Goal: Use online tool/utility: Utilize a website feature to perform a specific function

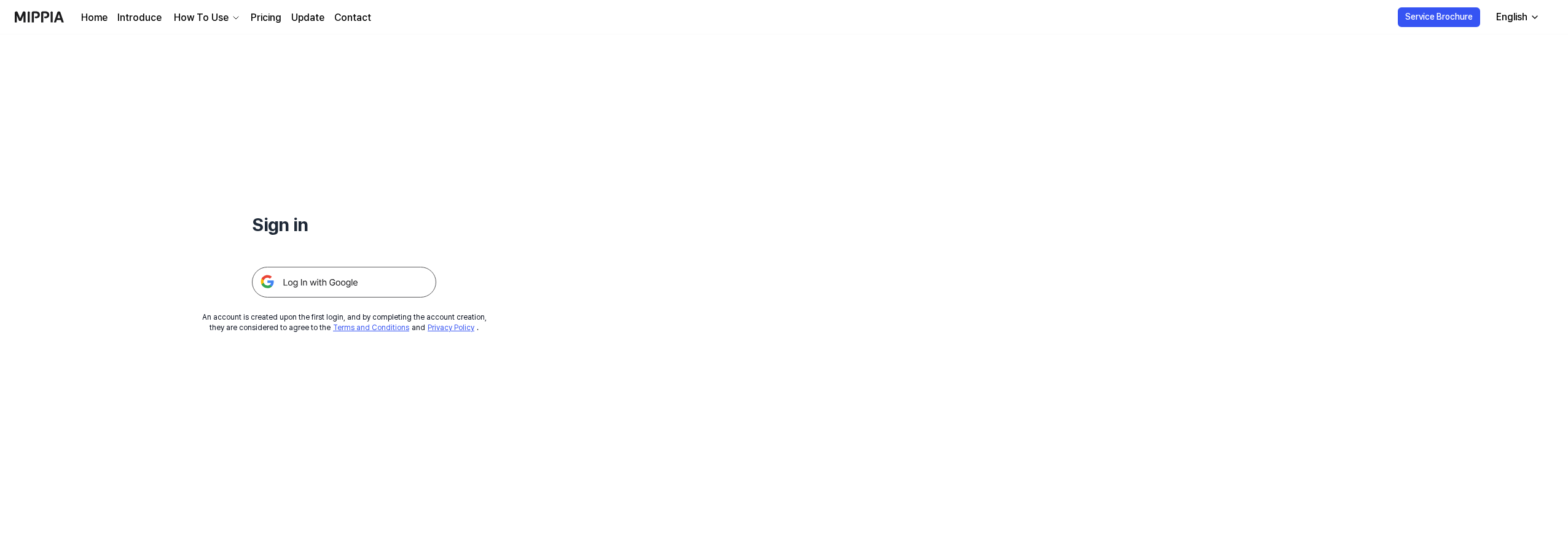
click at [336, 280] on img at bounding box center [344, 282] width 184 height 31
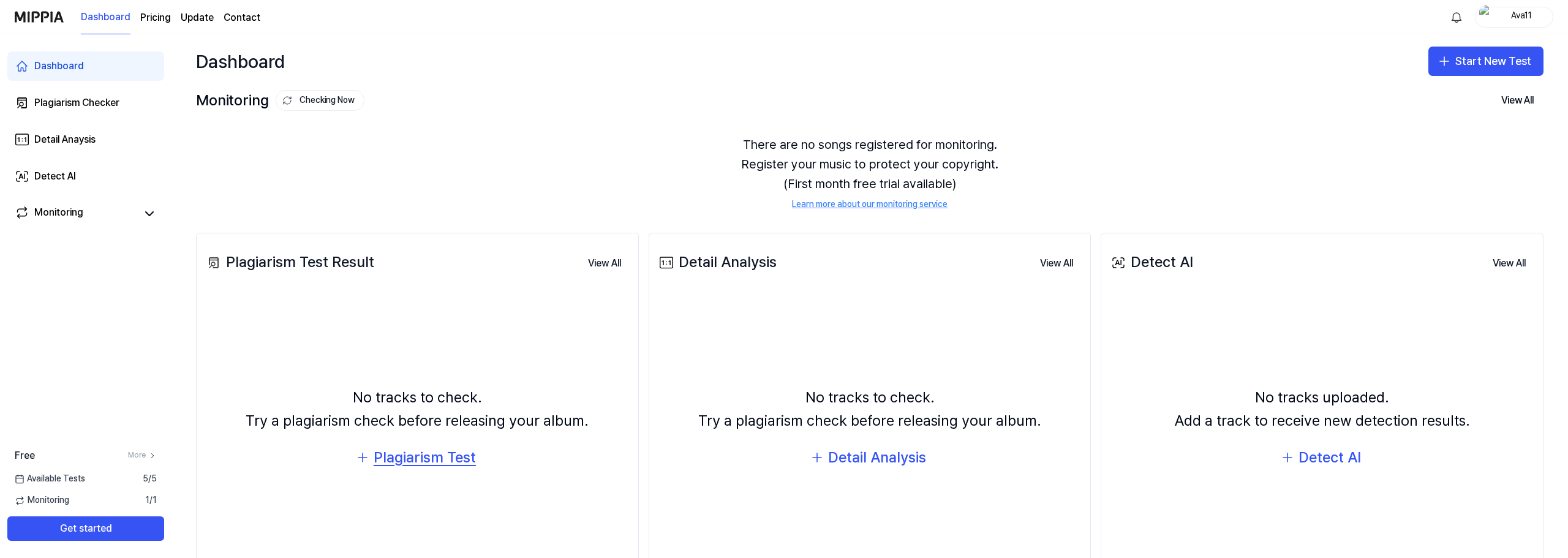
click at [444, 461] on div "Plagiarism Test" at bounding box center [424, 458] width 102 height 24
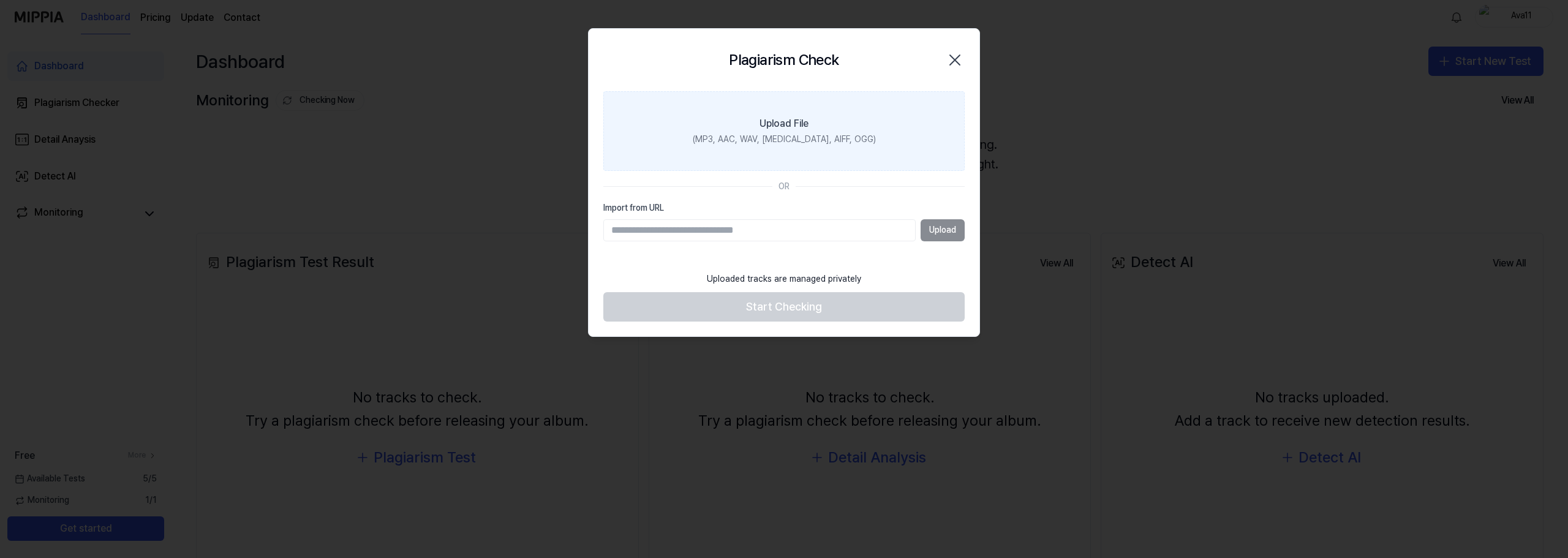
click at [766, 125] on div "Upload File" at bounding box center [784, 124] width 49 height 15
click at [0, 0] on input "Upload File (MP3, AAC, WAV, FLAC, AIFF, OGG)" at bounding box center [0, 0] width 0 height 0
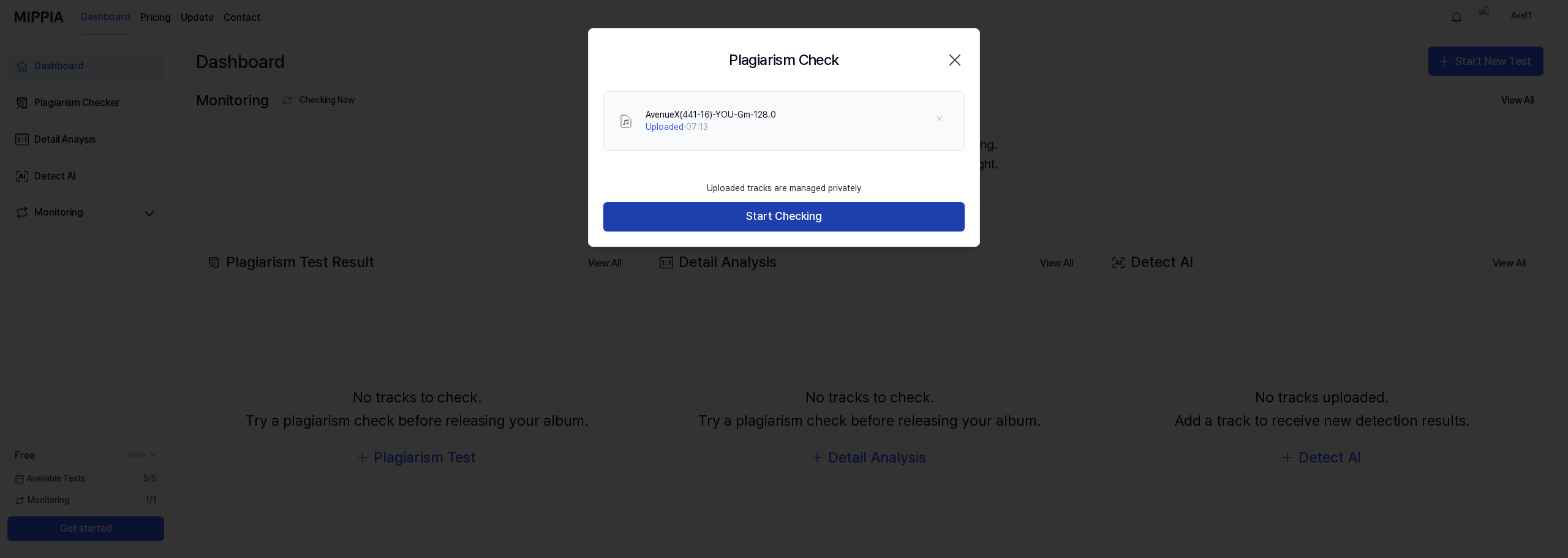
click at [791, 222] on button "Start Checking" at bounding box center [784, 217] width 361 height 29
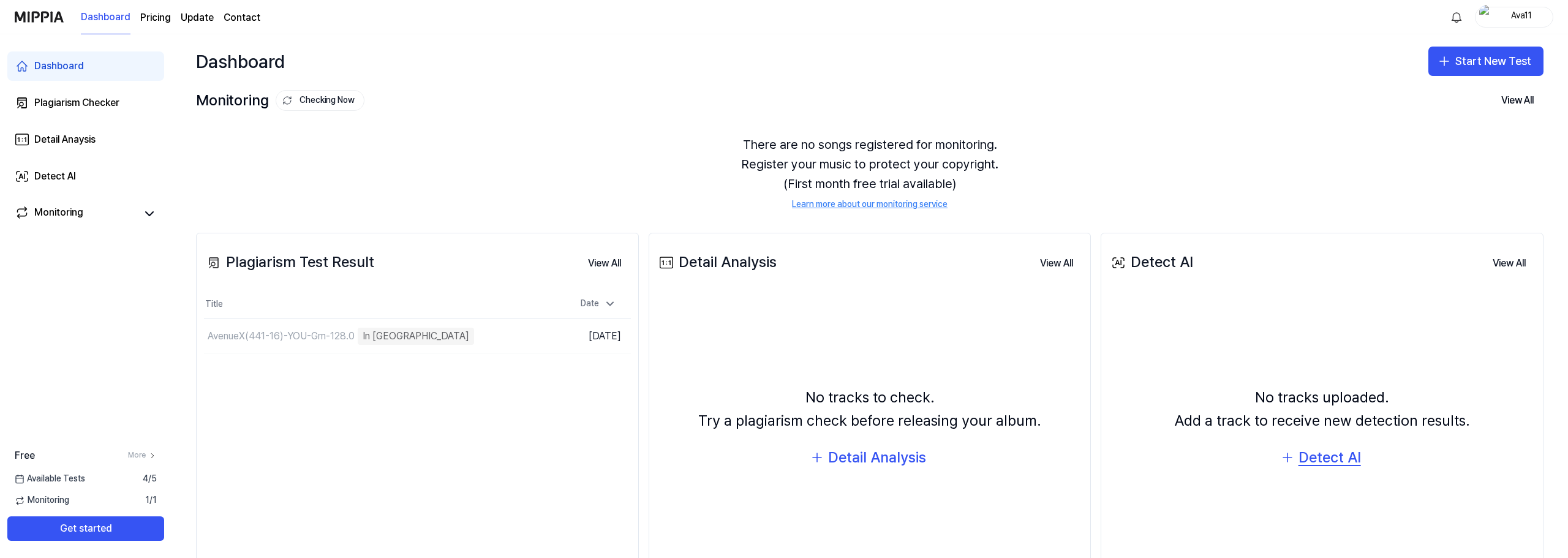
click at [1322, 460] on div "Detect AI" at bounding box center [1330, 458] width 63 height 24
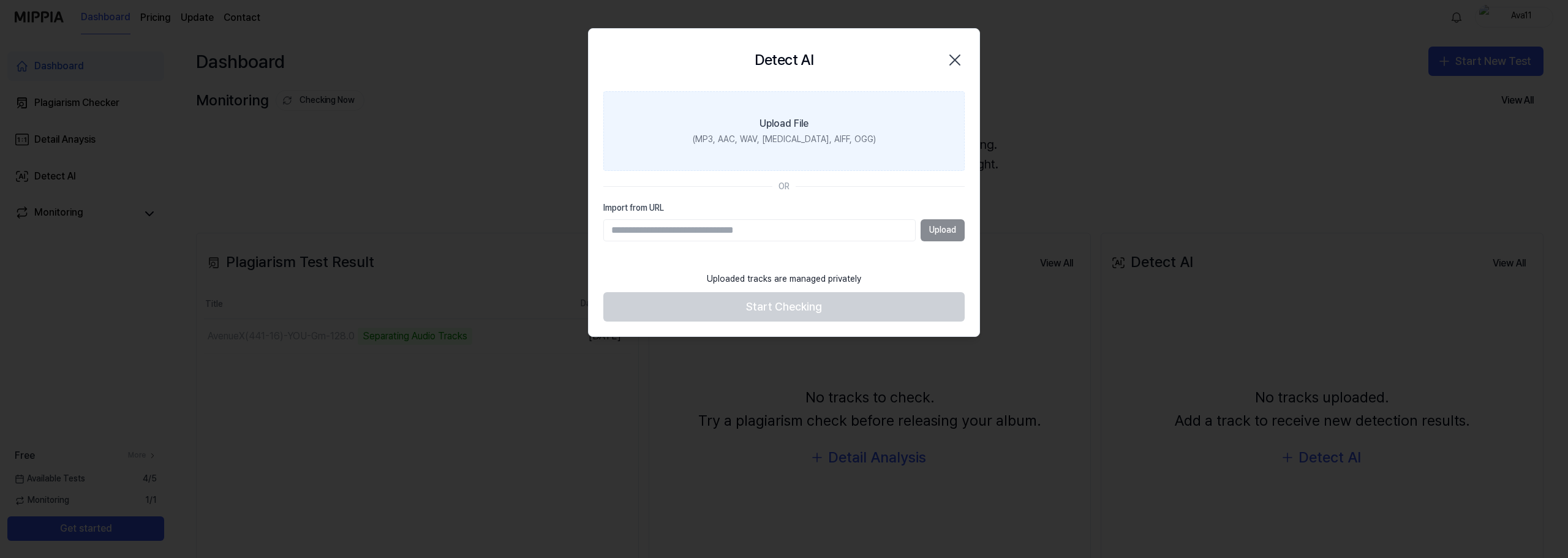
click at [792, 148] on label "Upload File (MP3, AAC, WAV, FLAC, AIFF, OGG)" at bounding box center [784, 131] width 361 height 80
click at [0, 0] on input "Upload File (MP3, AAC, WAV, FLAC, AIFF, OGG)" at bounding box center [0, 0] width 0 height 0
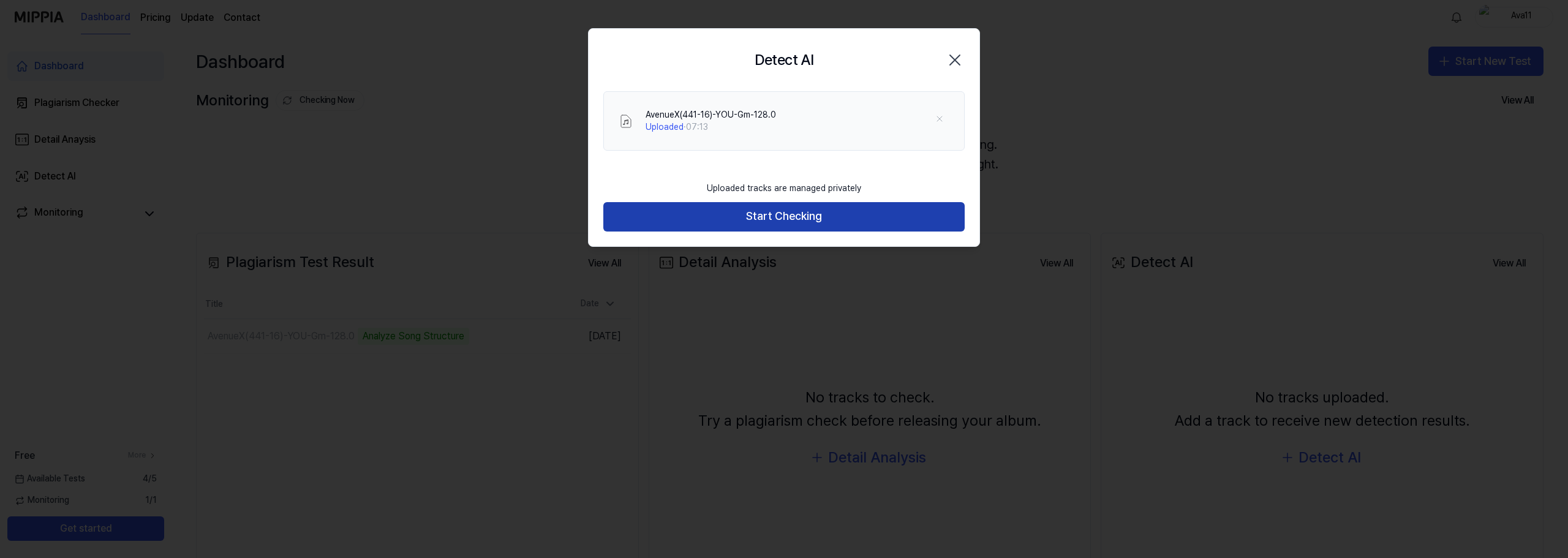
click at [768, 210] on button "Start Checking" at bounding box center [784, 217] width 361 height 29
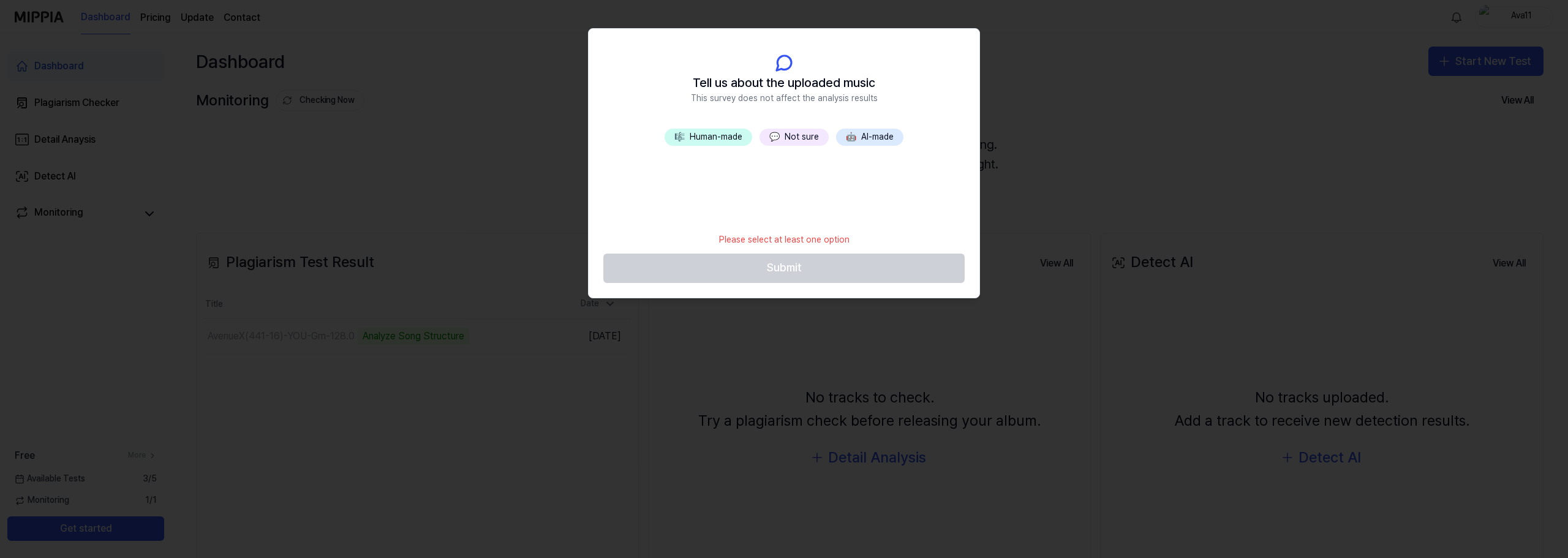
click at [794, 138] on button "💬 Not sure" at bounding box center [794, 137] width 69 height 17
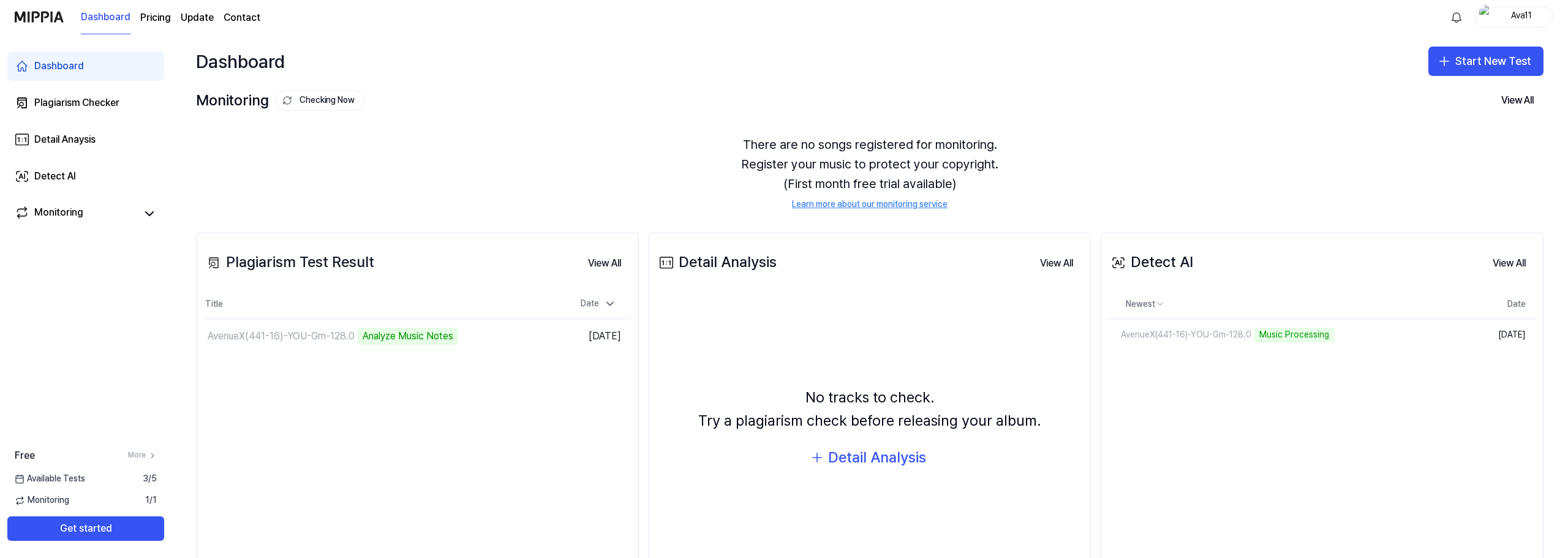
drag, startPoint x: 1025, startPoint y: 219, endPoint x: 622, endPoint y: 121, distance: 414.7
click at [622, 121] on div "There are no songs registered for monitoring. Register your music to protect yo…" at bounding box center [870, 172] width 1348 height 105
click at [1234, 333] on div "AvenueX(441-16)-YOU-Gm-128.0" at bounding box center [1180, 334] width 143 height 12
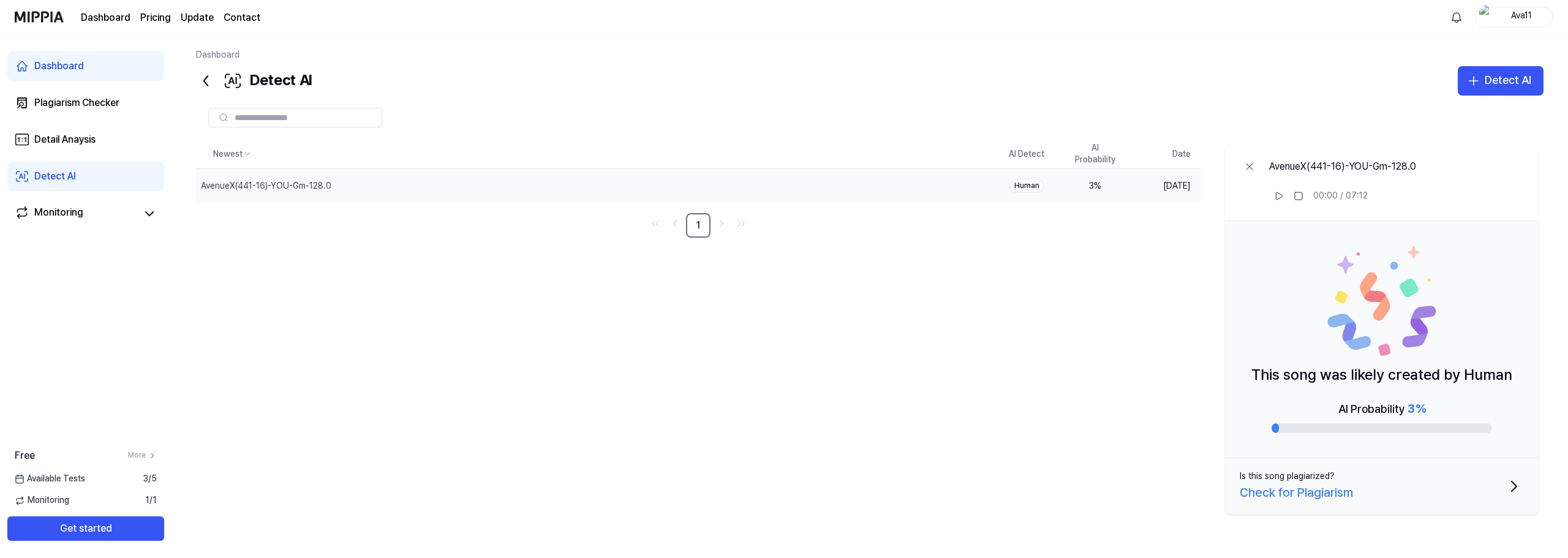
click at [65, 68] on div "Dashboard" at bounding box center [59, 66] width 50 height 15
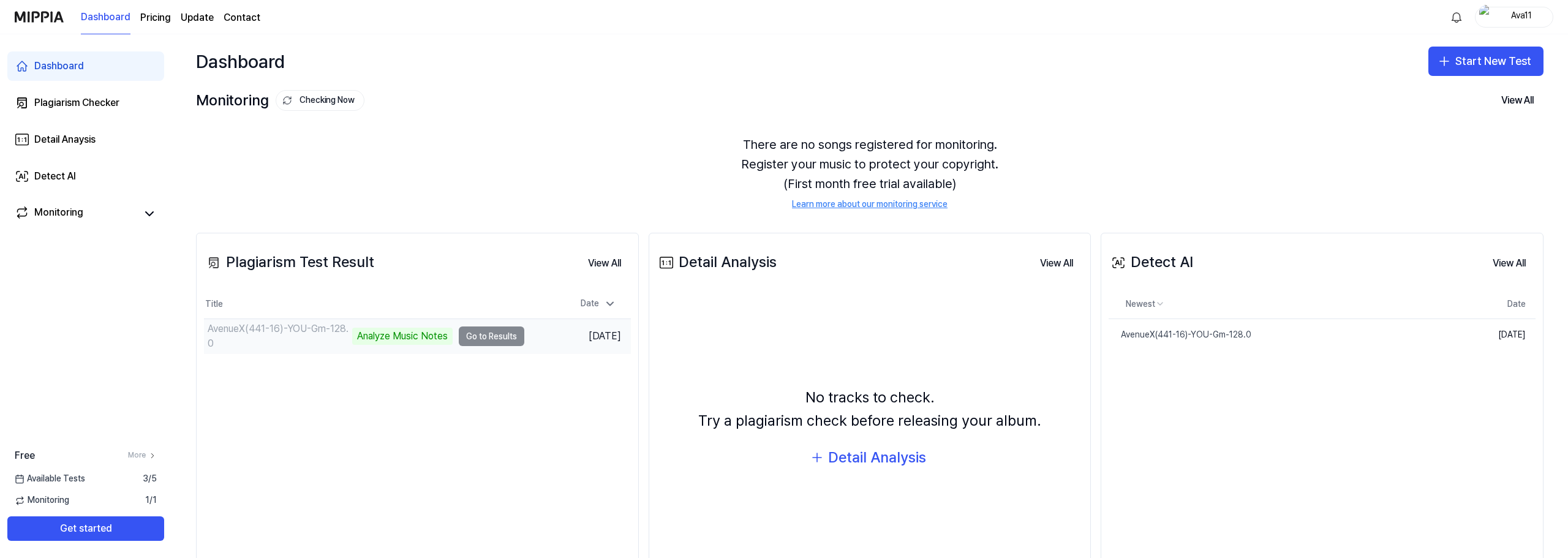
click at [493, 341] on td "AvenueX(441-16)-YOU-Gm-128.0 Analyze Music Notes Go to Results" at bounding box center [364, 336] width 321 height 34
click at [502, 333] on td "AvenueX(441-16)-YOU-Gm-128.0 Analyze Music Notes Go to Results" at bounding box center [364, 336] width 321 height 34
click at [507, 338] on td "AvenueX(441-16)-YOU-Gm-128.0 Analyze Music Notes Go to Results" at bounding box center [364, 336] width 321 height 34
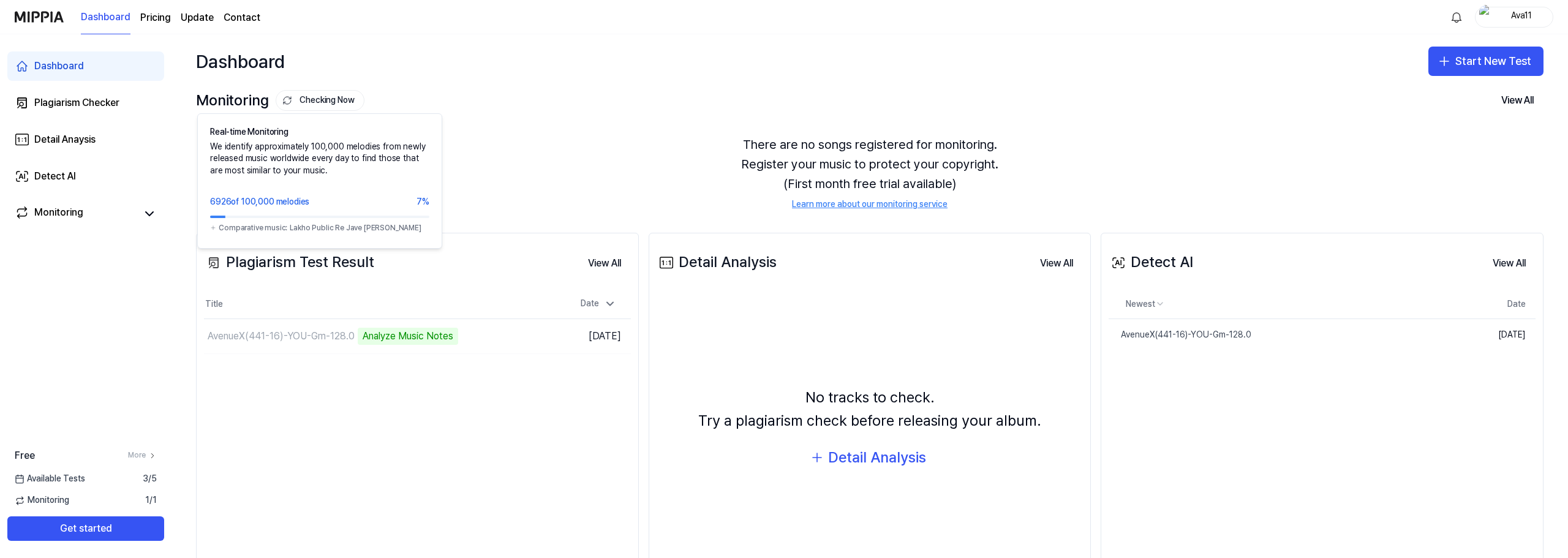
drag, startPoint x: 312, startPoint y: 101, endPoint x: 339, endPoint y: 69, distance: 41.9
click at [339, 69] on div "Dashboard Start New Test" at bounding box center [870, 61] width 1397 height 54
drag, startPoint x: 313, startPoint y: 104, endPoint x: 339, endPoint y: 68, distance: 44.4
click at [339, 68] on div "Dashboard Start New Test" at bounding box center [870, 61] width 1397 height 54
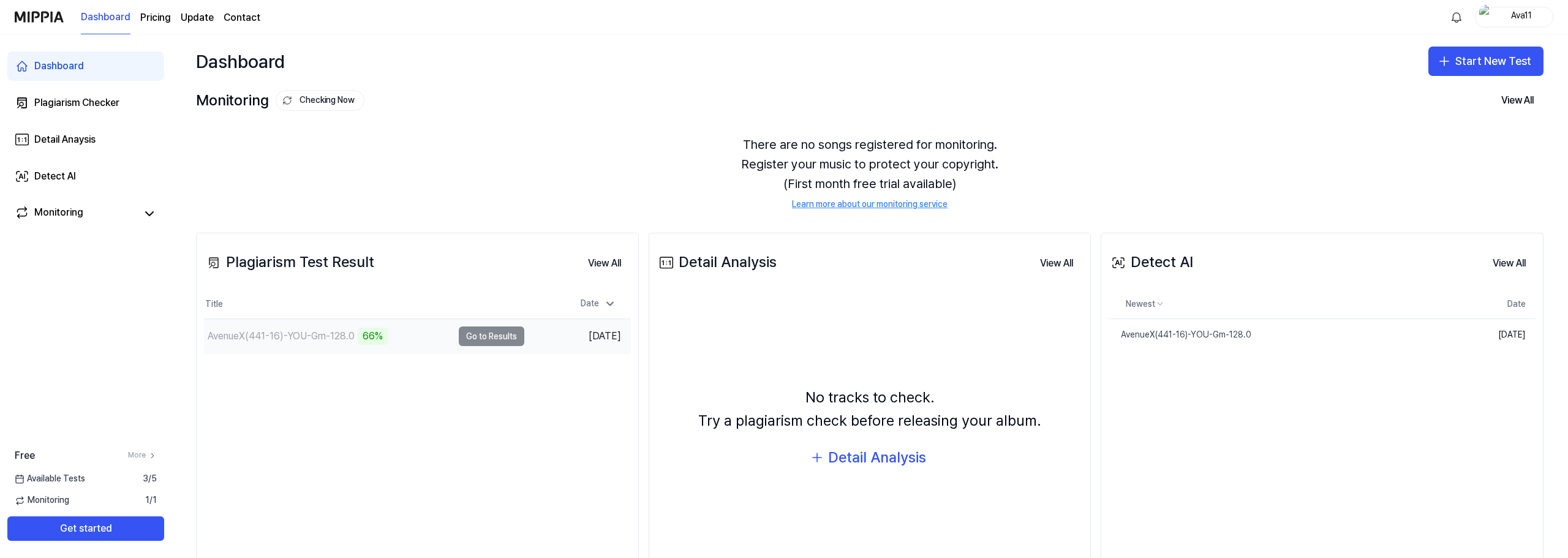
click at [495, 335] on td "AvenueX(441-16)-YOU-Gm-128.0 66% Go to Results" at bounding box center [364, 336] width 321 height 34
click at [1209, 333] on div "AvenueX(441-16)-YOU-Gm-128.0" at bounding box center [1180, 334] width 143 height 12
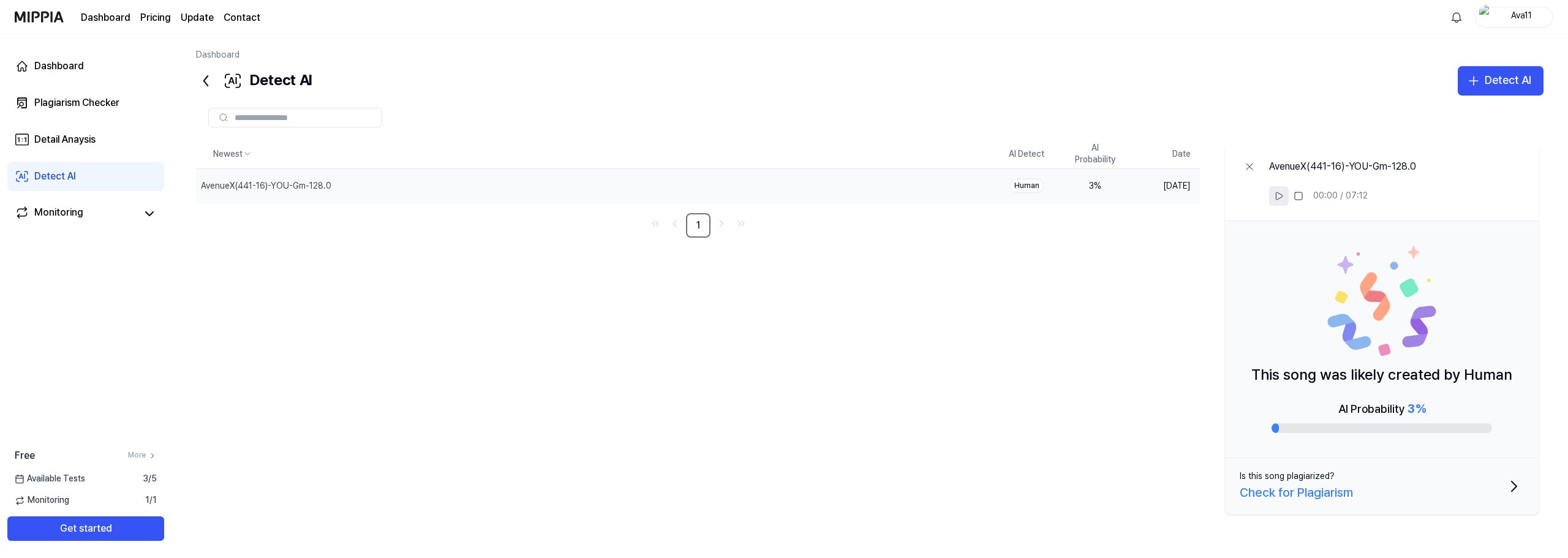
click at [1282, 198] on icon at bounding box center [1279, 196] width 10 height 10
click at [1304, 193] on button at bounding box center [1299, 196] width 20 height 20
